Goal: Communication & Community: Answer question/provide support

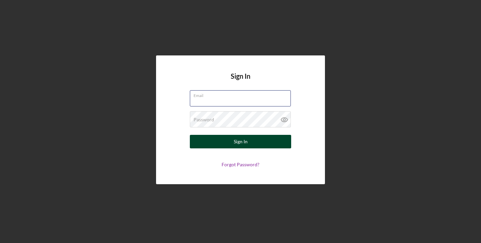
type input "[EMAIL_ADDRESS][DOMAIN_NAME]"
click at [231, 141] on button "Sign In" at bounding box center [240, 142] width 101 height 14
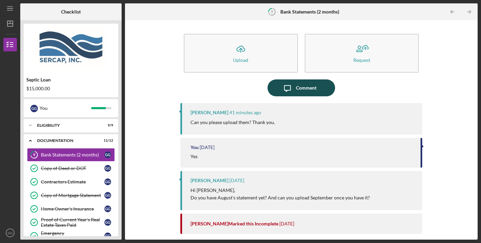
click at [299, 86] on div "Comment" at bounding box center [306, 87] width 21 height 17
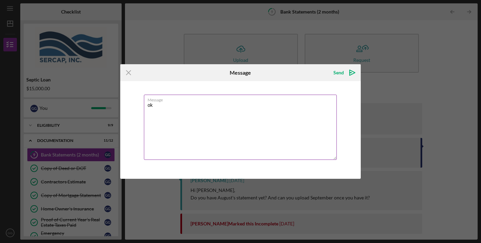
type textarea "o"
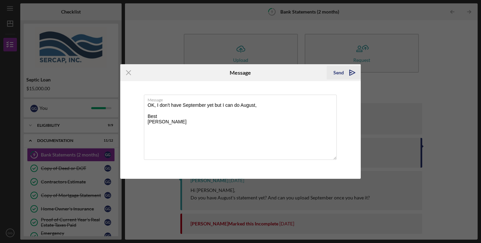
type textarea "OK, I don't have September yet but I can do August, Best [PERSON_NAME]"
click at [337, 74] on div "Send" at bounding box center [339, 73] width 10 height 14
